Goal: Transaction & Acquisition: Subscribe to service/newsletter

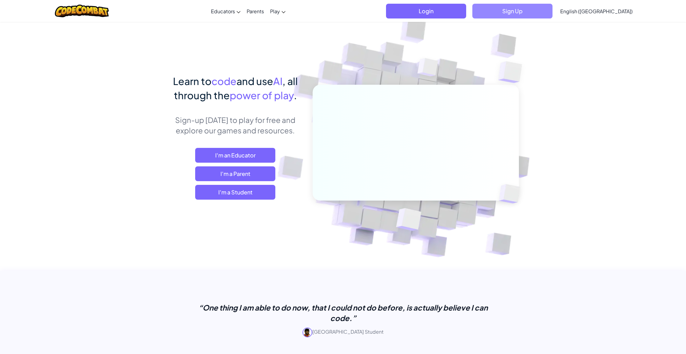
click at [549, 10] on span "Sign Up" at bounding box center [512, 11] width 80 height 15
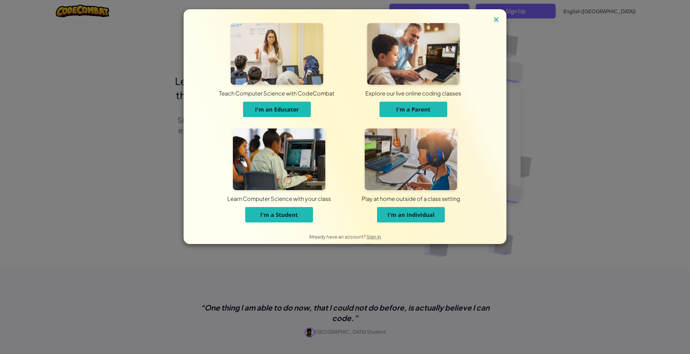
click at [490, 18] on div "Teach Computer Science with CodeCombat I'm an Educator Explore our live online …" at bounding box center [345, 118] width 292 height 219
click at [493, 18] on img at bounding box center [496, 19] width 8 height 9
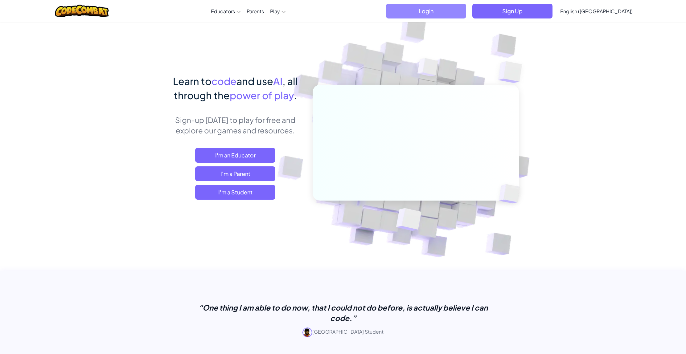
click at [466, 9] on span "Login" at bounding box center [426, 11] width 80 height 15
